Goal: Task Accomplishment & Management: Manage account settings

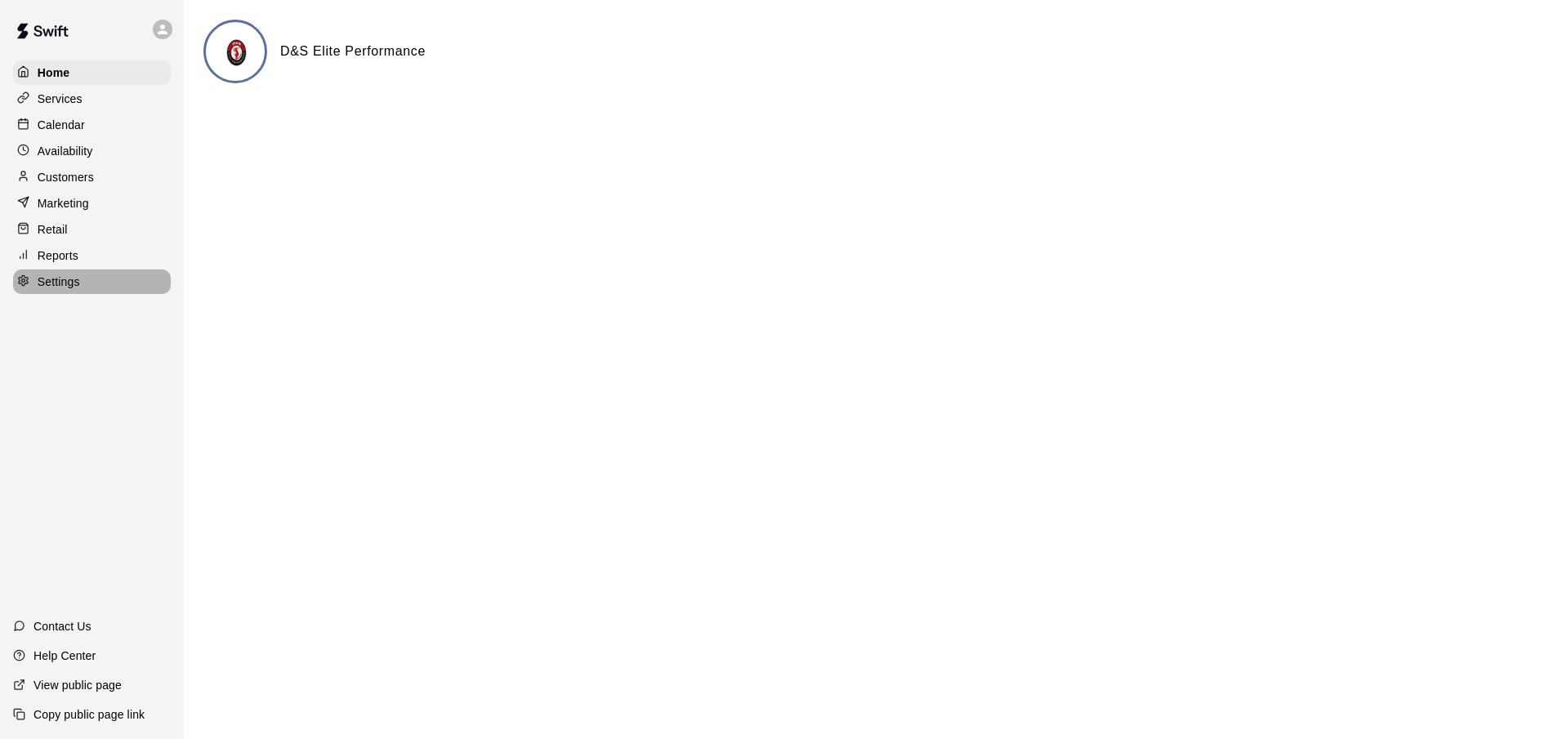
click at [60, 290] on p "Settings" at bounding box center [59, 282] width 42 height 16
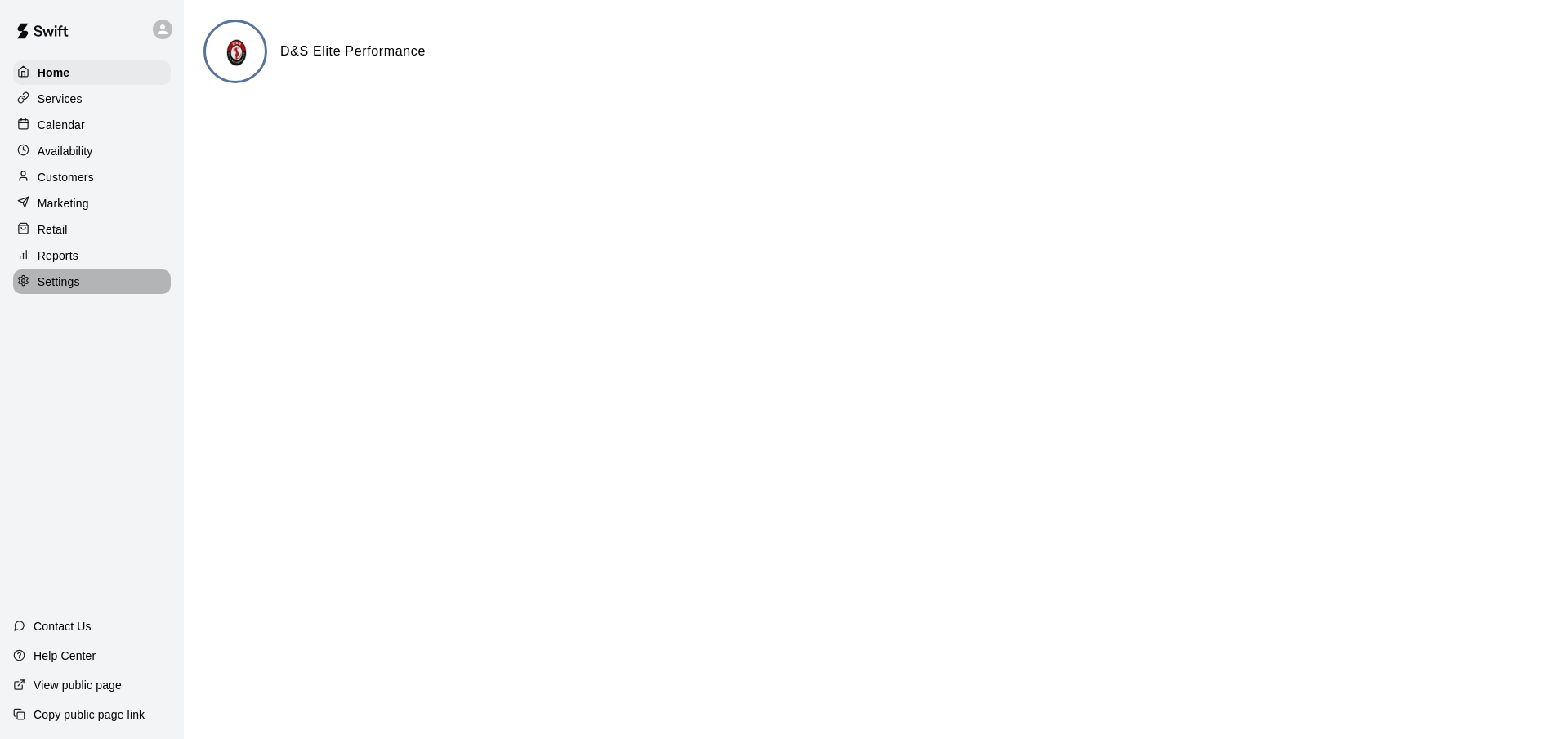
select select "**"
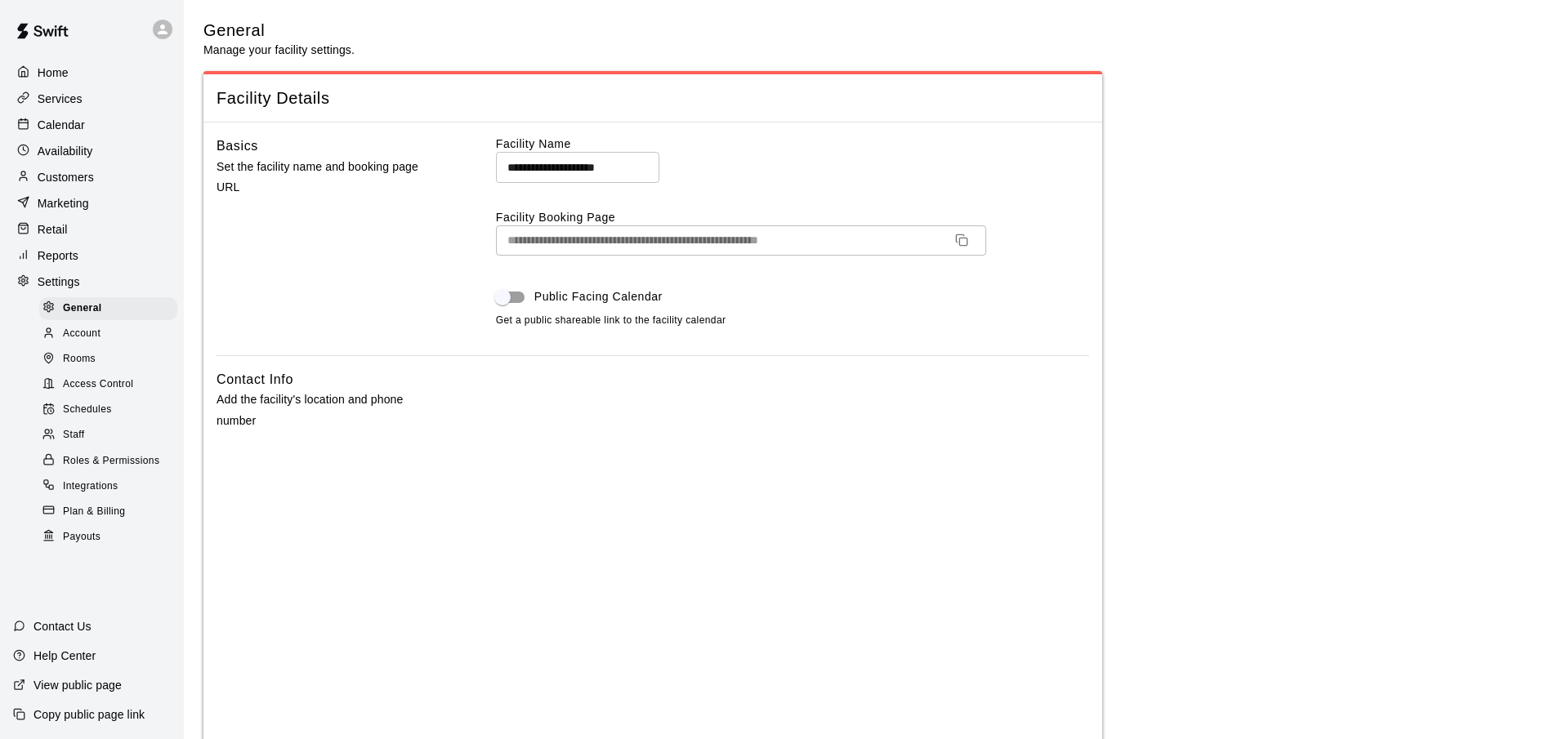
click at [112, 389] on span "Access Control" at bounding box center [98, 385] width 70 height 16
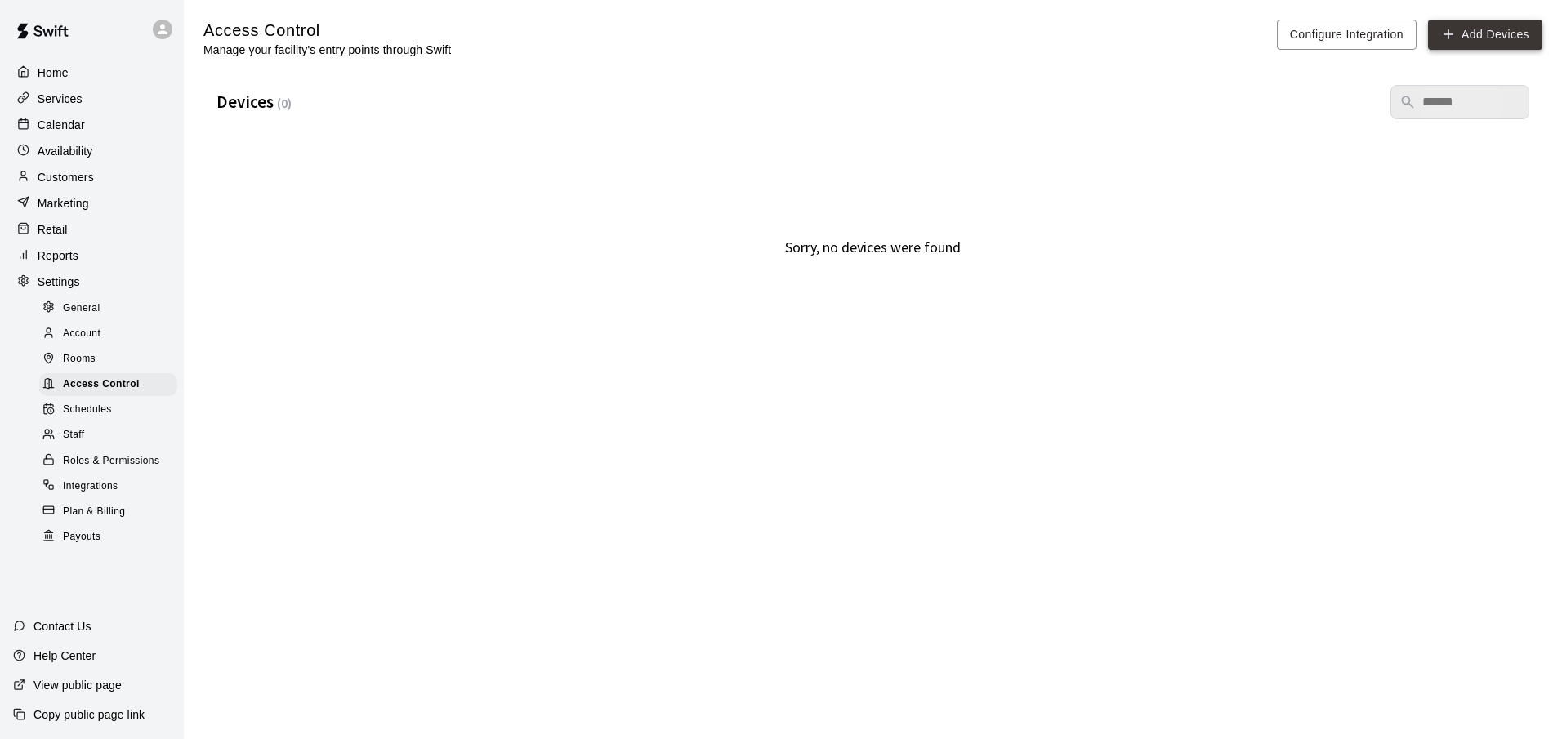
click at [1456, 34] on icon "button" at bounding box center [1448, 34] width 15 height 15
